Goal: Task Accomplishment & Management: Use online tool/utility

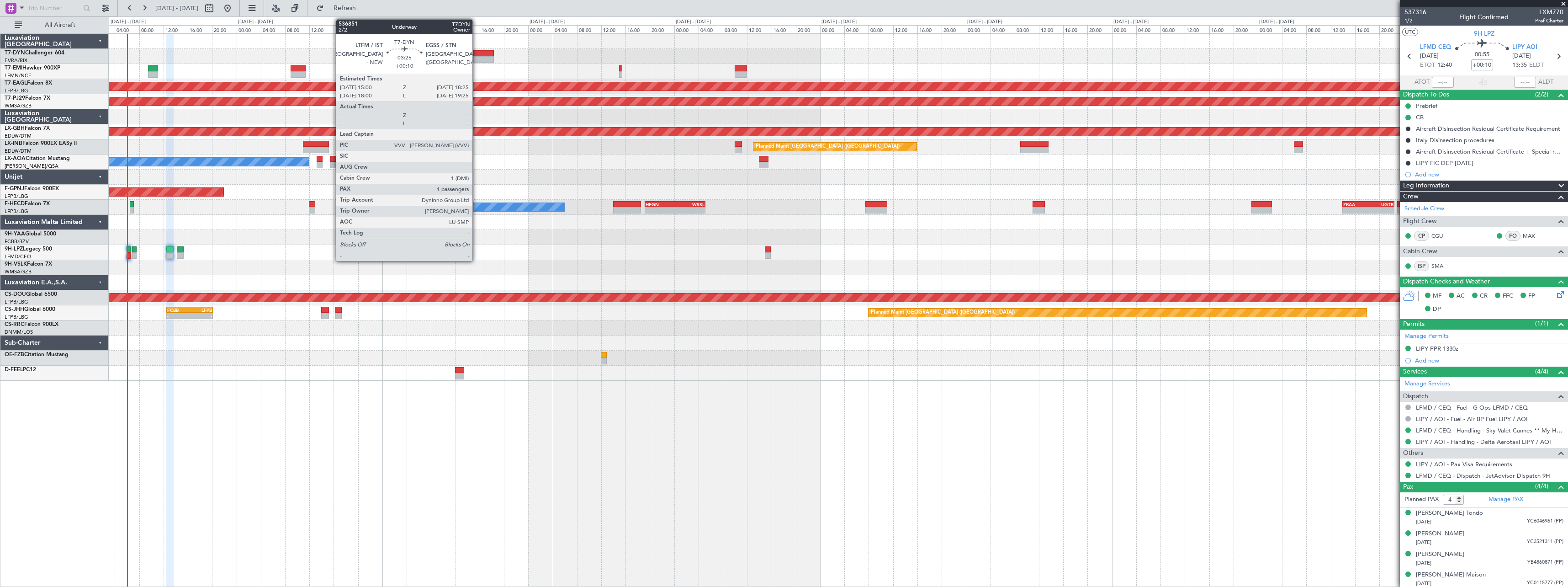
click at [478, 55] on div at bounding box center [484, 54] width 21 height 7
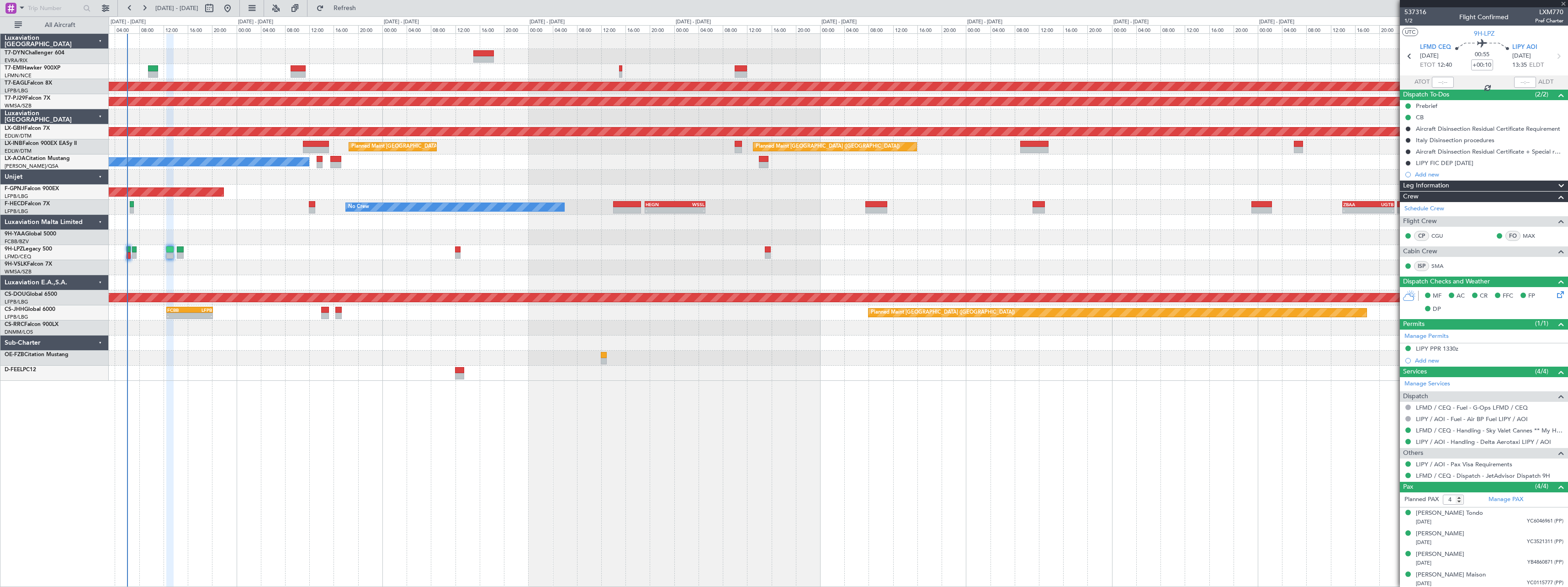
type input "1"
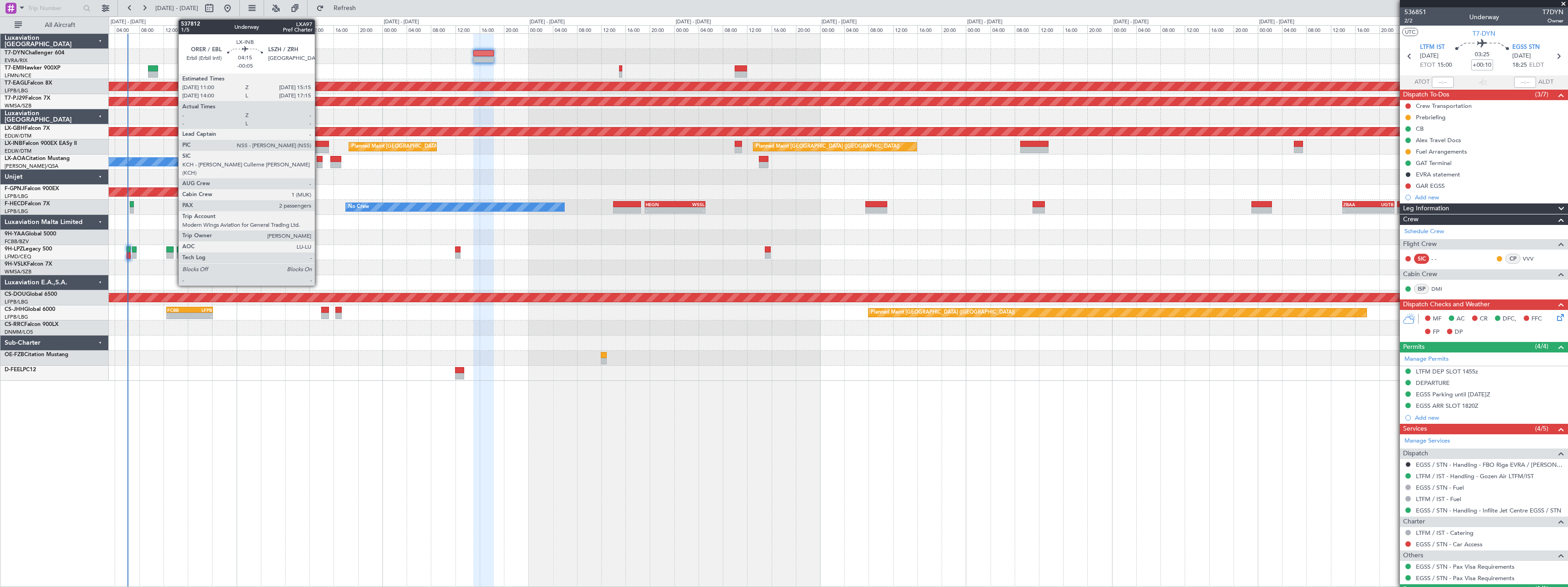
click at [319, 141] on div at bounding box center [316, 144] width 26 height 7
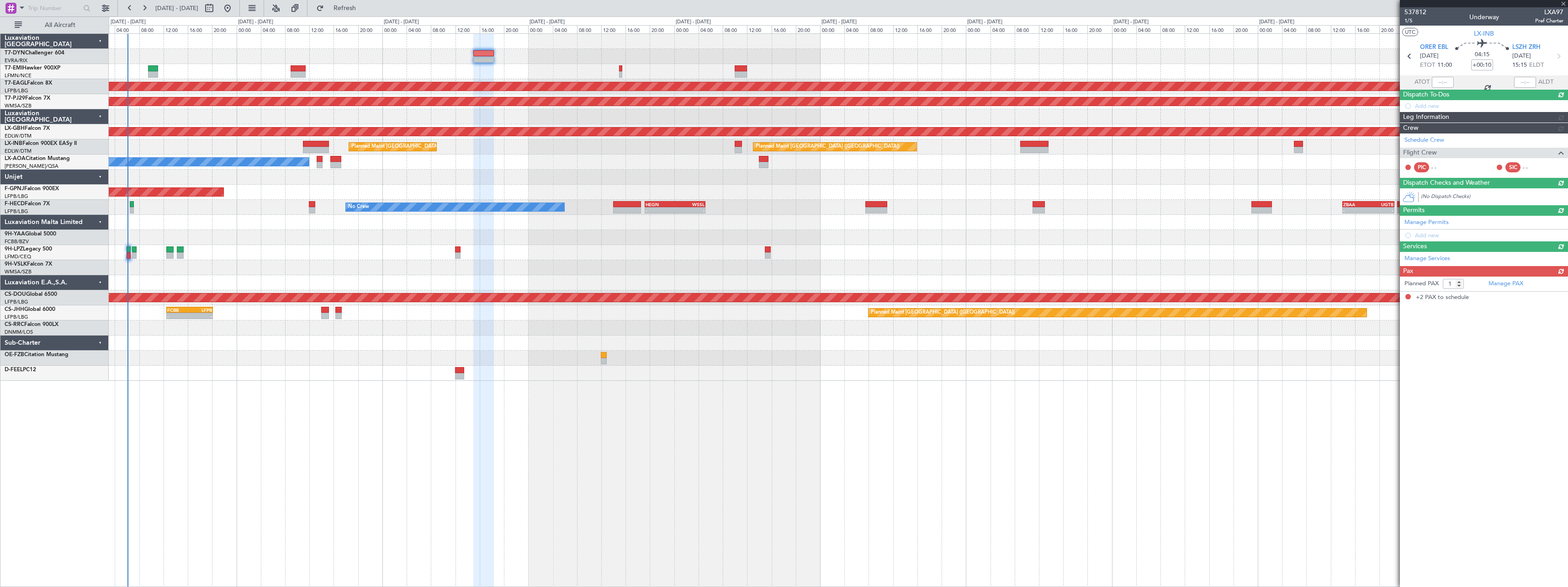
type input "-00:05"
type input "2"
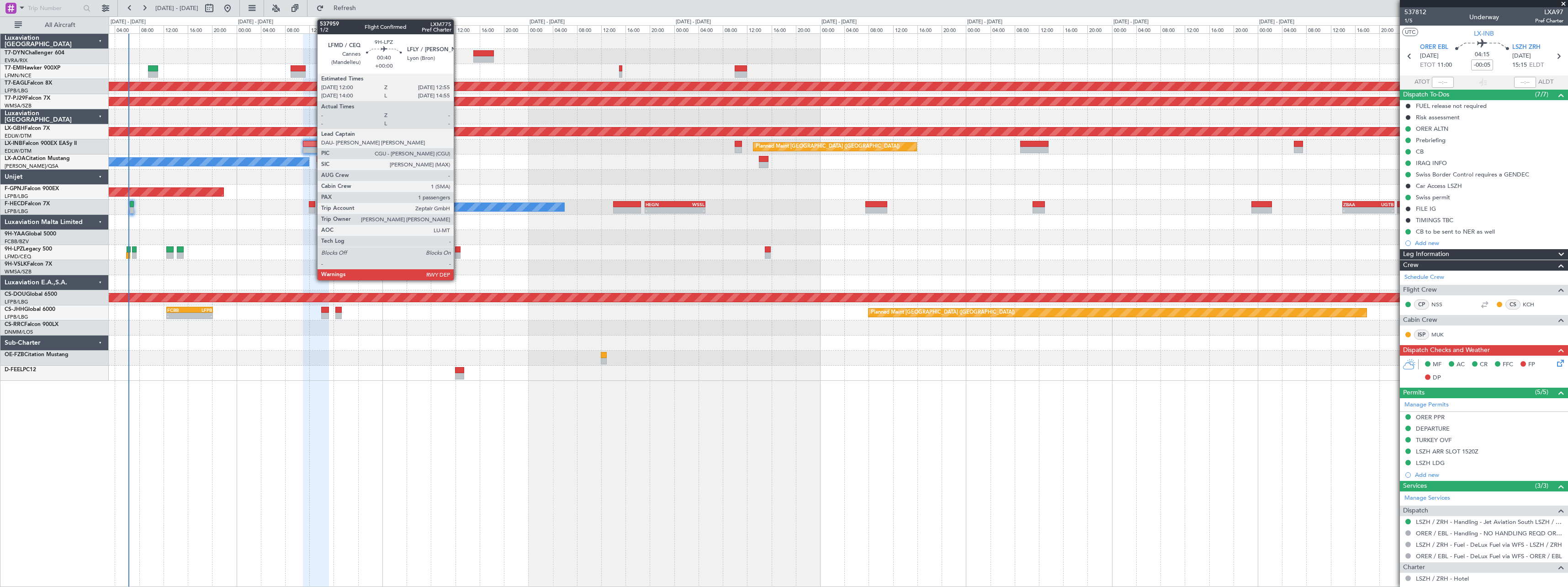
click at [458, 249] on div at bounding box center [458, 250] width 6 height 7
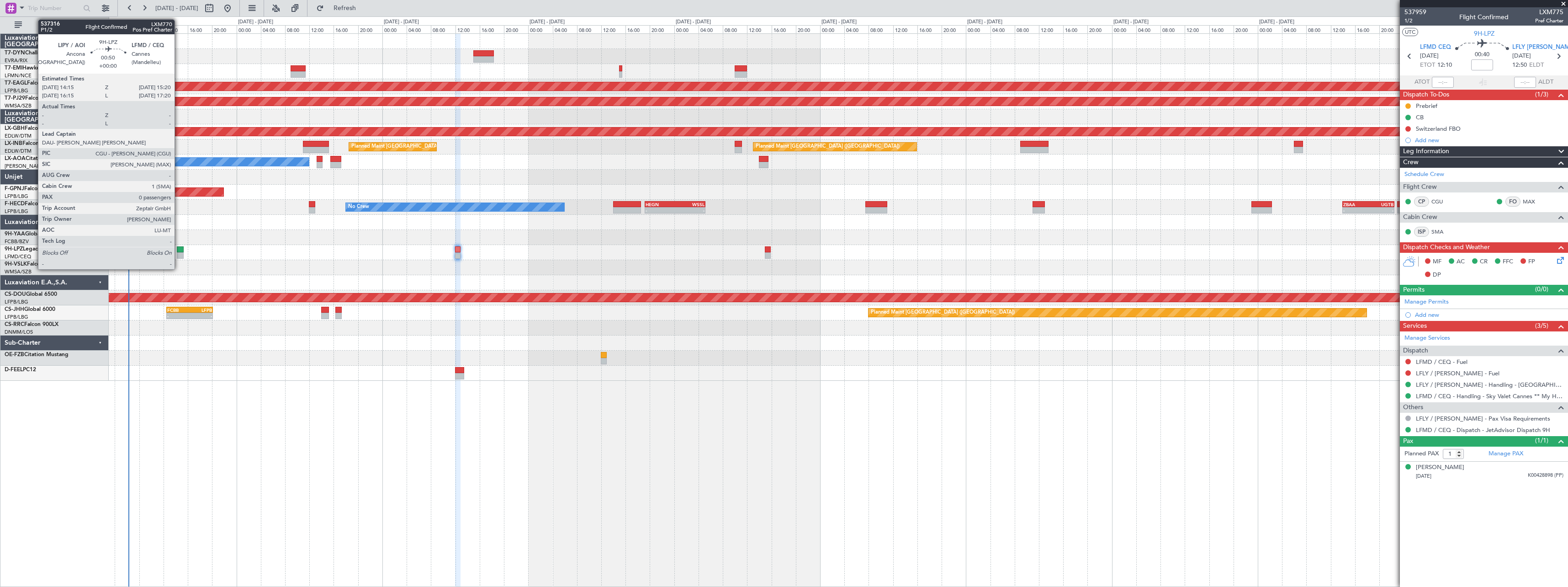
click at [178, 250] on div at bounding box center [180, 250] width 7 height 7
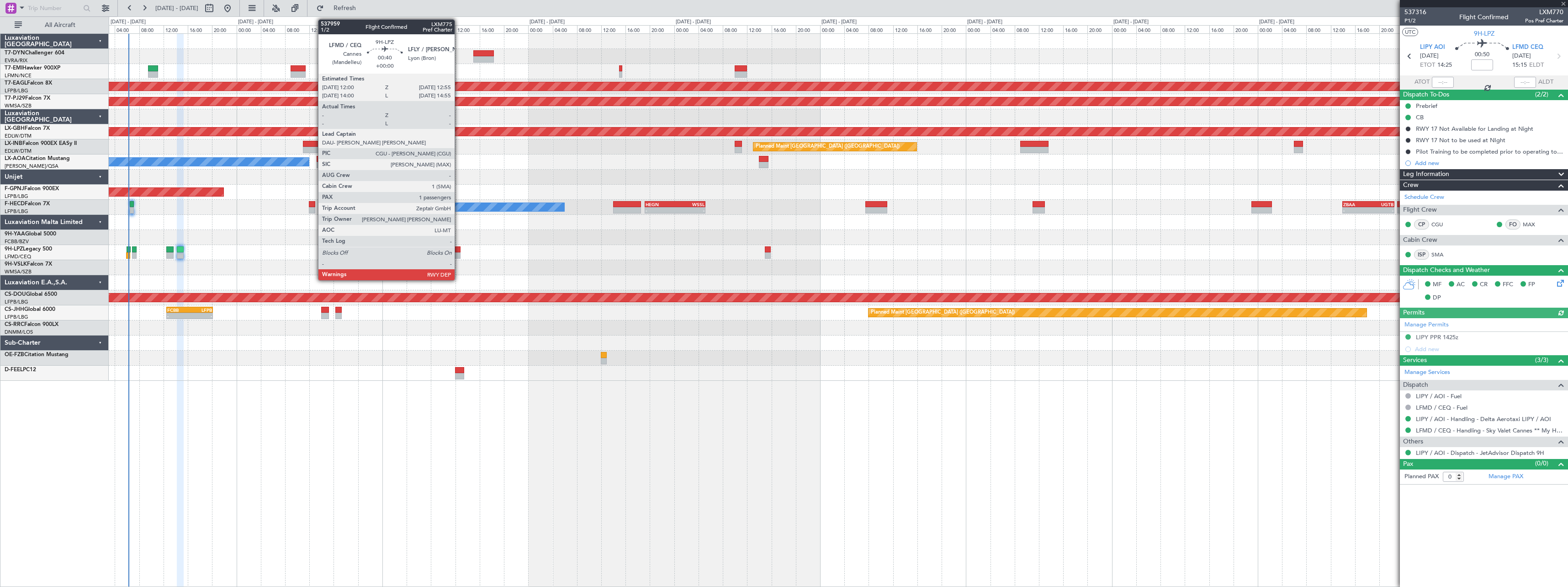
click at [459, 250] on div at bounding box center [458, 250] width 6 height 7
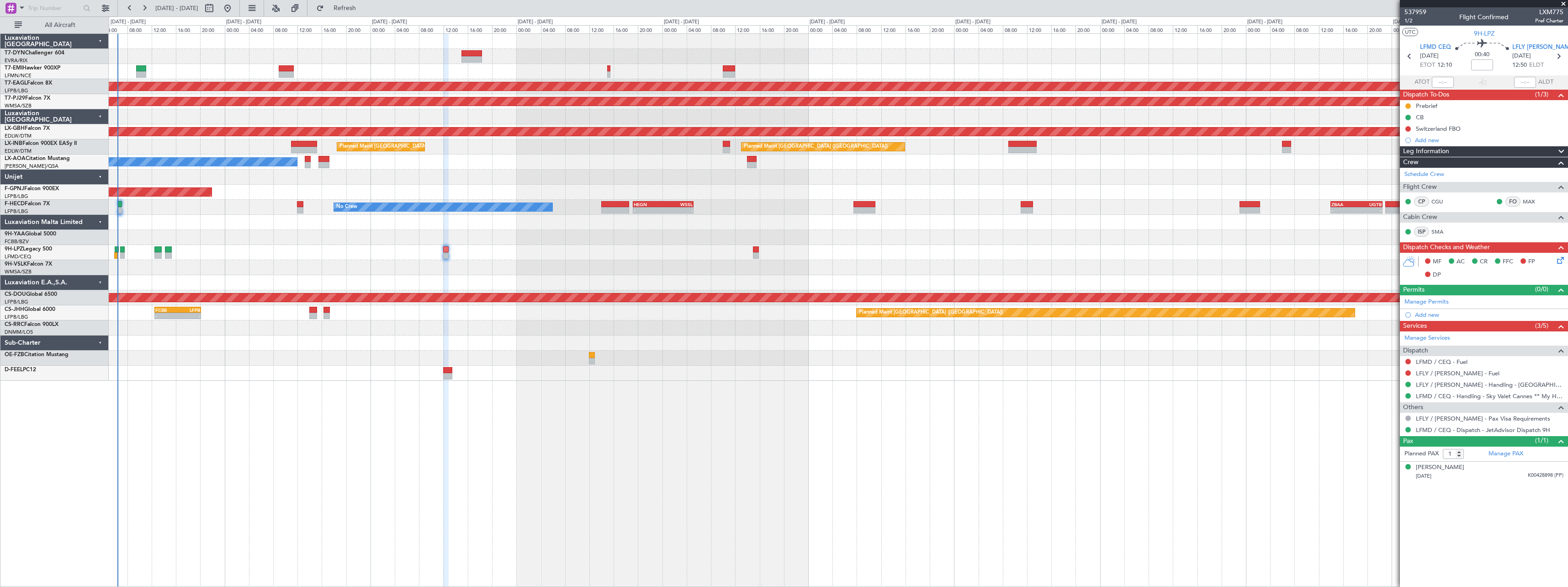
click at [234, 411] on div "No Crew Planned Maint [GEOGRAPHIC_DATA] (Al Maktoum Intl) Planned Maint [GEOGRA…" at bounding box center [838, 310] width 1459 height 554
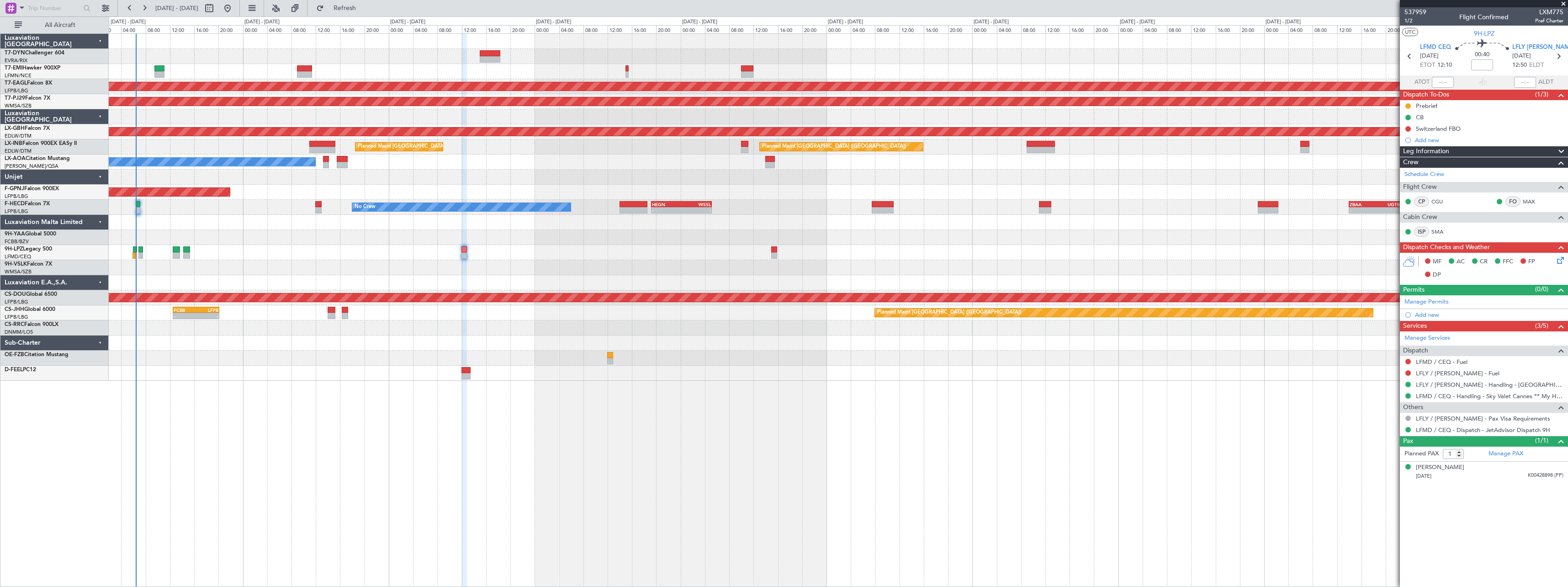
click at [255, 258] on div at bounding box center [838, 252] width 1459 height 15
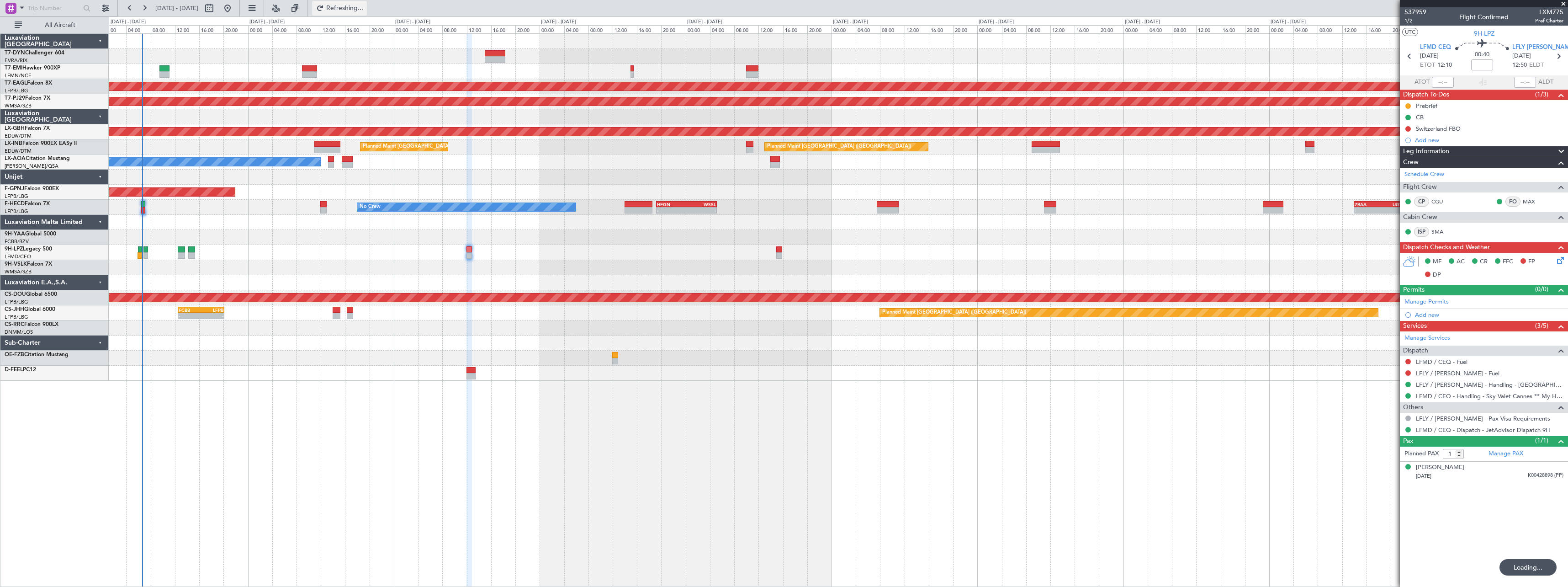
click at [364, 7] on span "Refreshing..." at bounding box center [345, 8] width 38 height 7
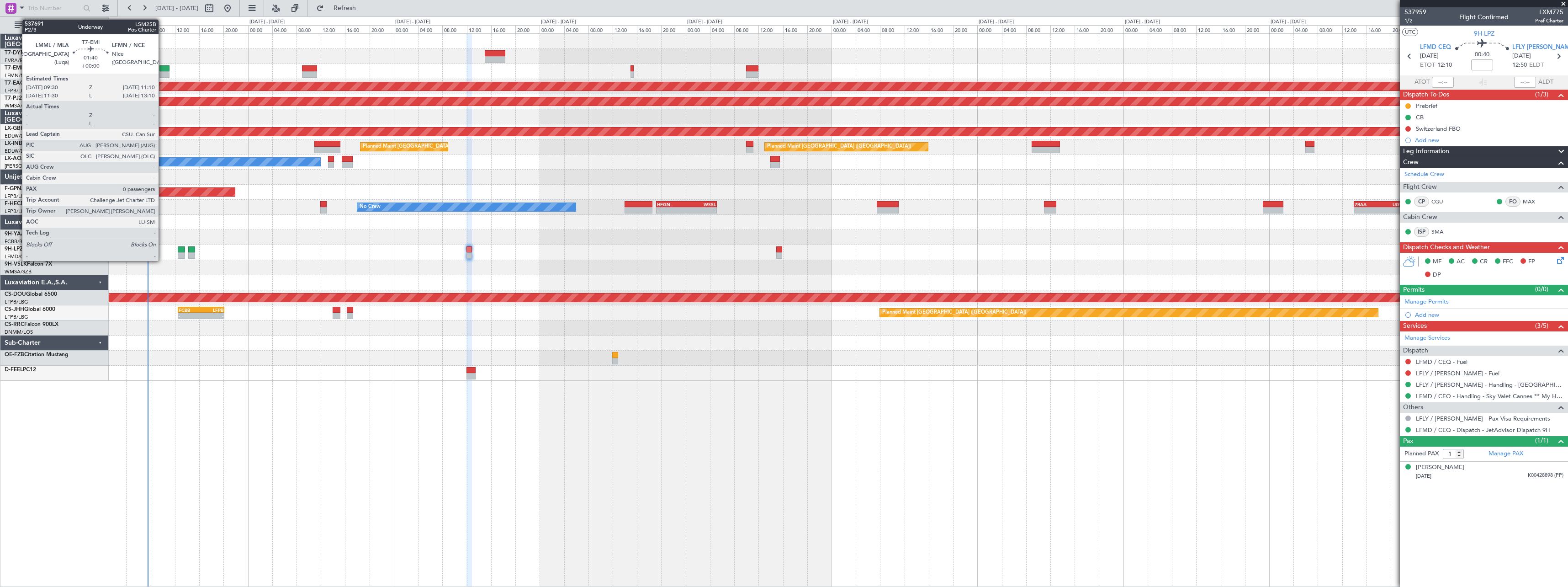
click at [163, 71] on div at bounding box center [164, 74] width 10 height 7
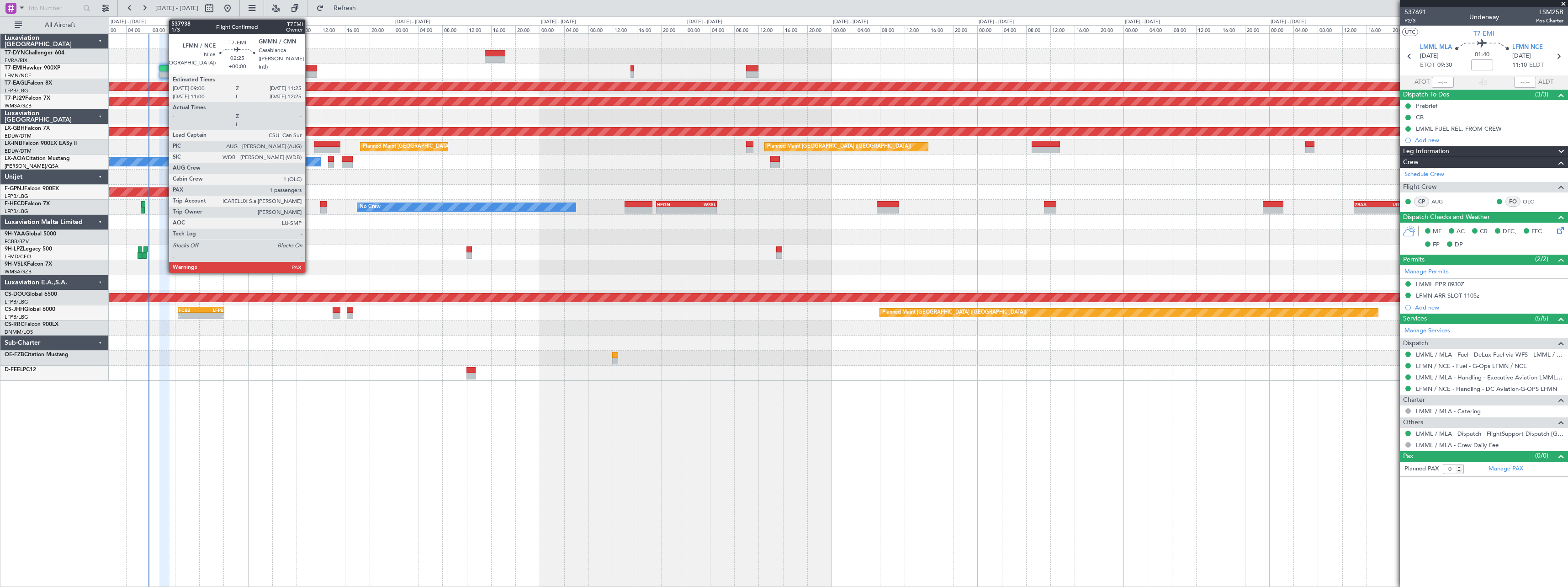
click at [309, 74] on div at bounding box center [309, 74] width 15 height 7
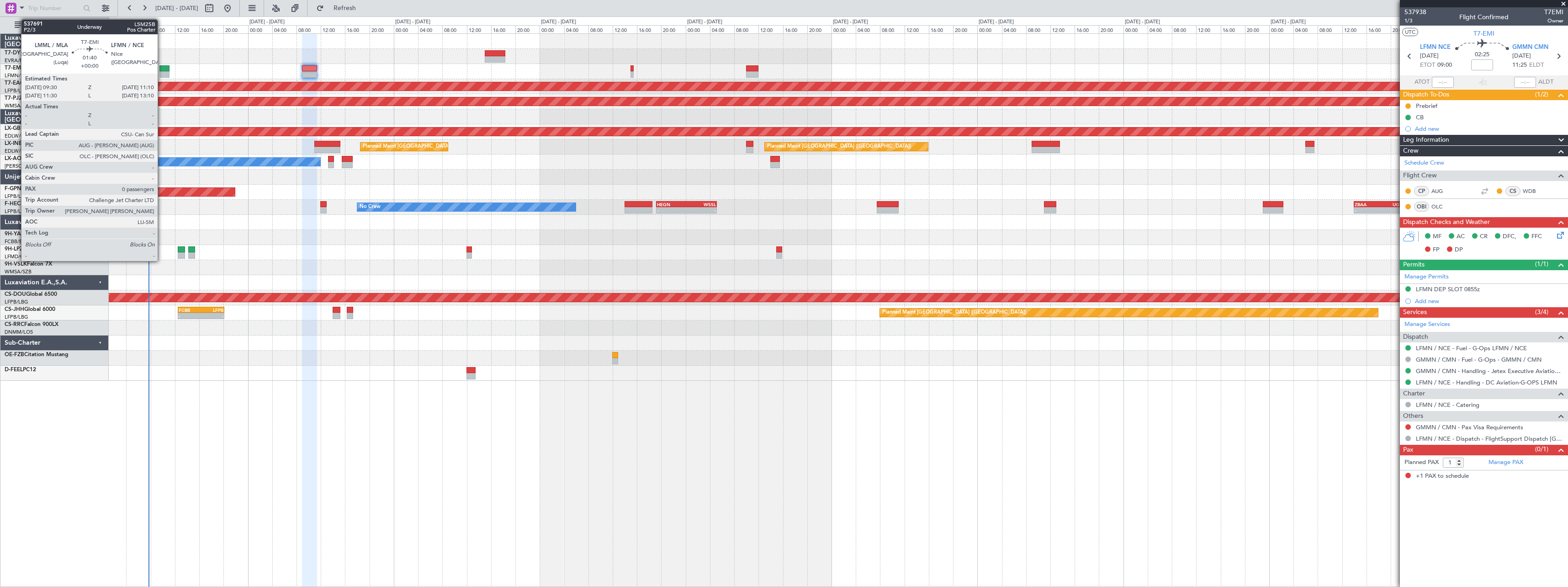
click at [162, 68] on div at bounding box center [164, 68] width 10 height 7
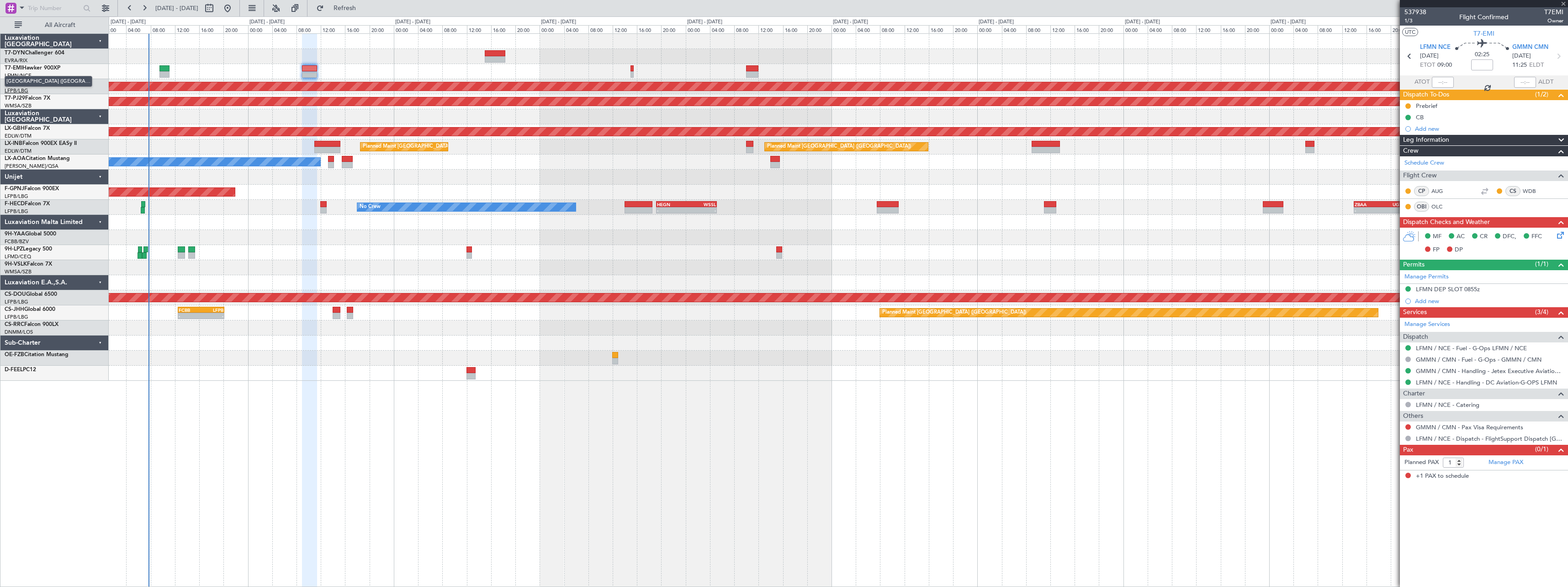
type input "0"
